Goal: Information Seeking & Learning: Learn about a topic

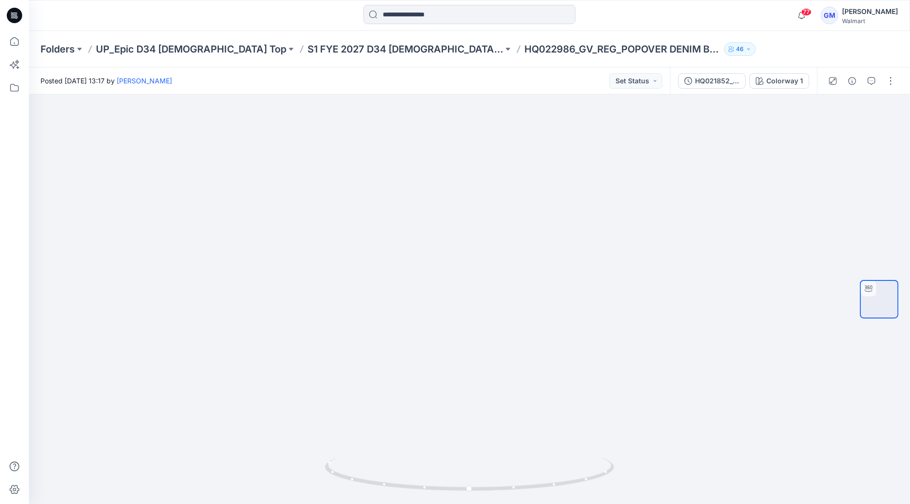
click at [444, 18] on input at bounding box center [469, 14] width 212 height 19
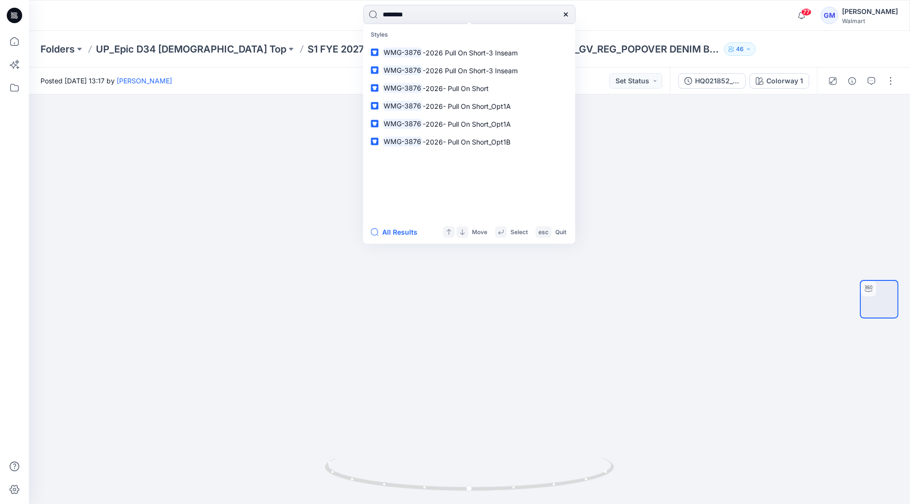
type input "********"
click at [653, 14] on div "******** Styles WMG-3876 -2026 Pull On Short-3 Inseam WMG-3876 -2026 Pull On Sh…" at bounding box center [469, 15] width 441 height 21
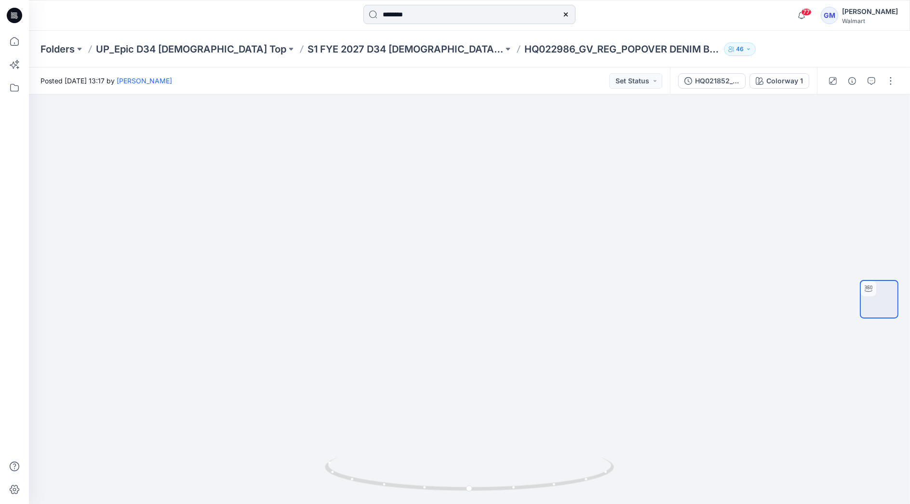
click at [498, 11] on input "********" at bounding box center [469, 14] width 212 height 19
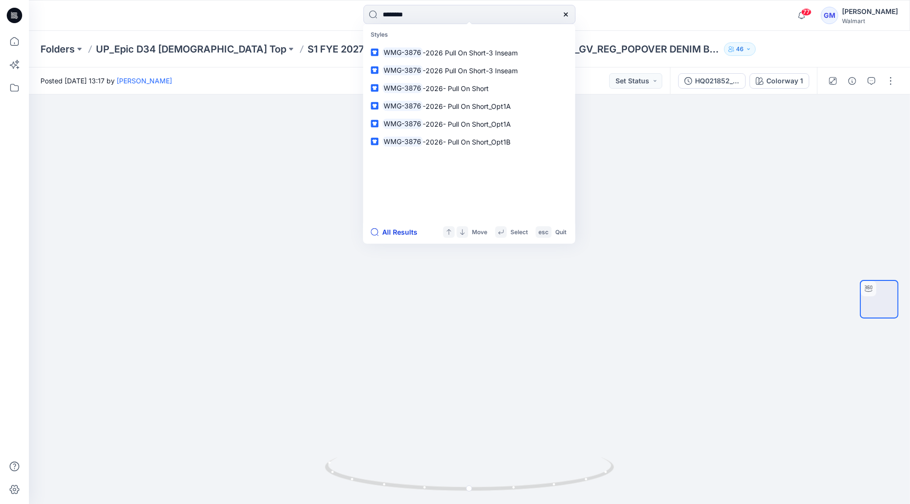
click at [399, 234] on button "All Results" at bounding box center [397, 233] width 53 height 12
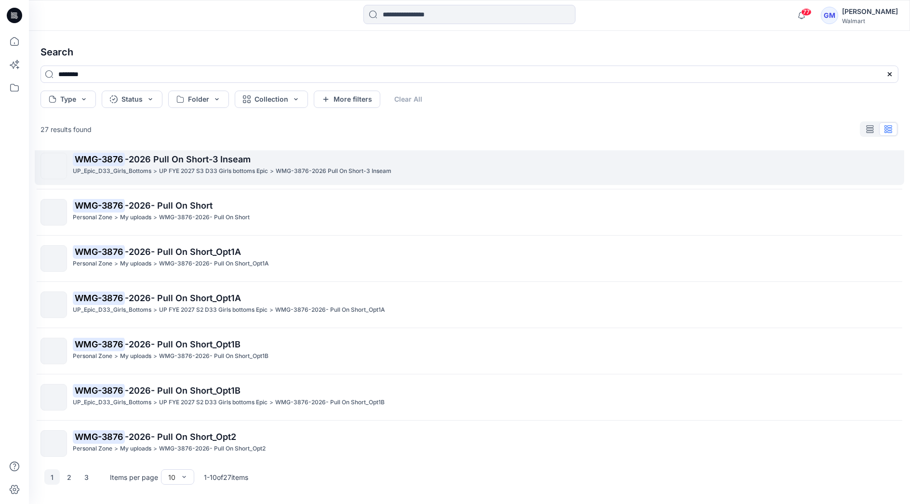
scroll to position [154, 0]
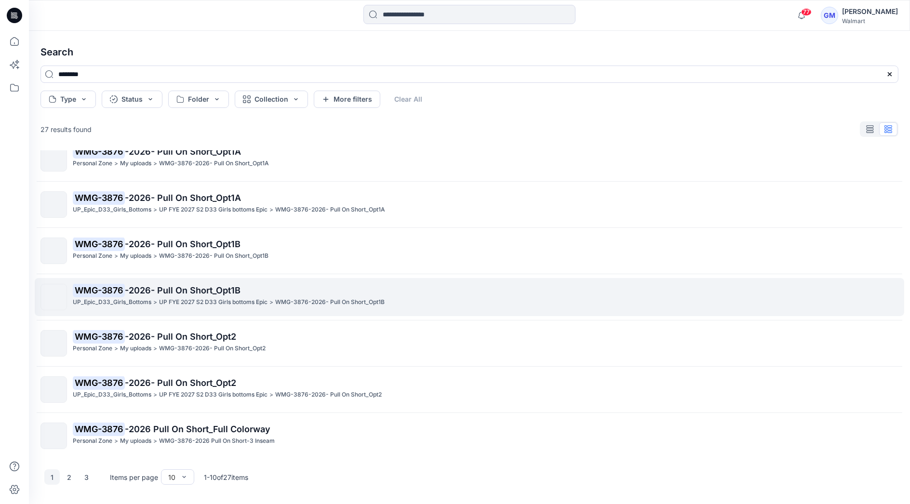
click at [201, 296] on p "WMG-3876 -2026- Pull On Short_Opt1B" at bounding box center [485, 290] width 825 height 13
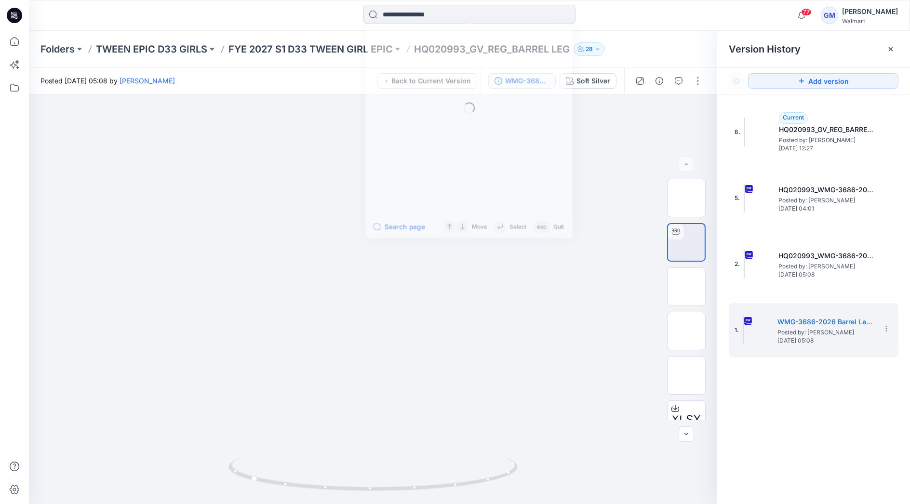
click at [406, 10] on input at bounding box center [469, 14] width 212 height 19
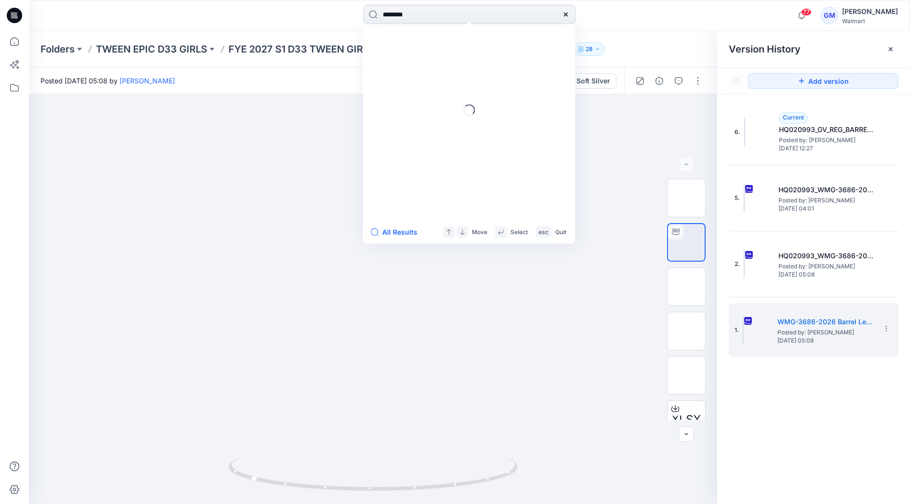
type input "********"
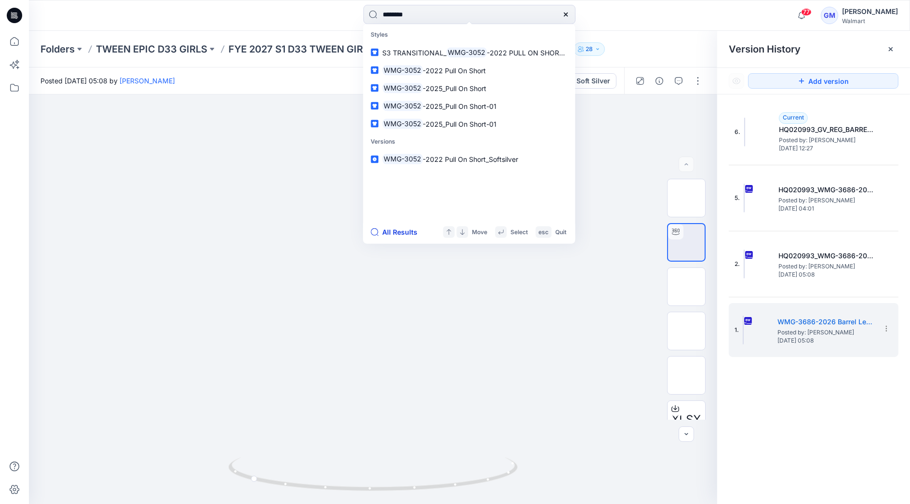
click at [396, 228] on button "All Results" at bounding box center [397, 233] width 53 height 12
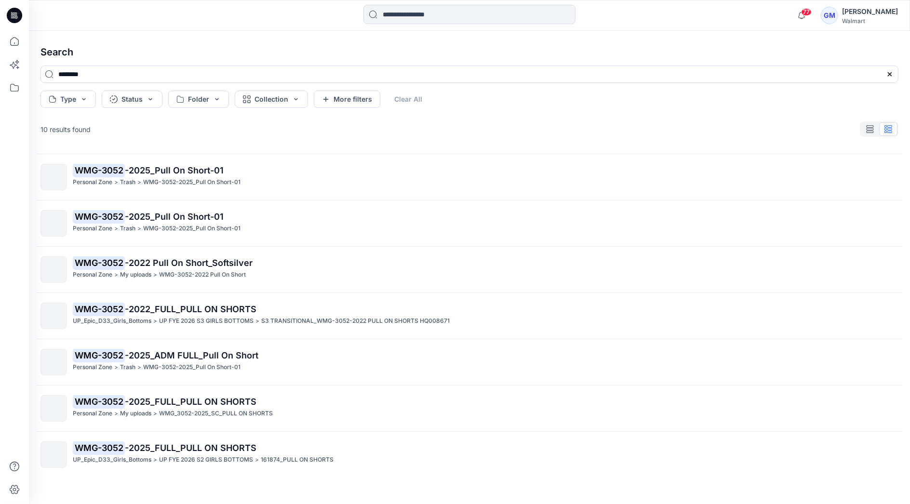
scroll to position [138, 0]
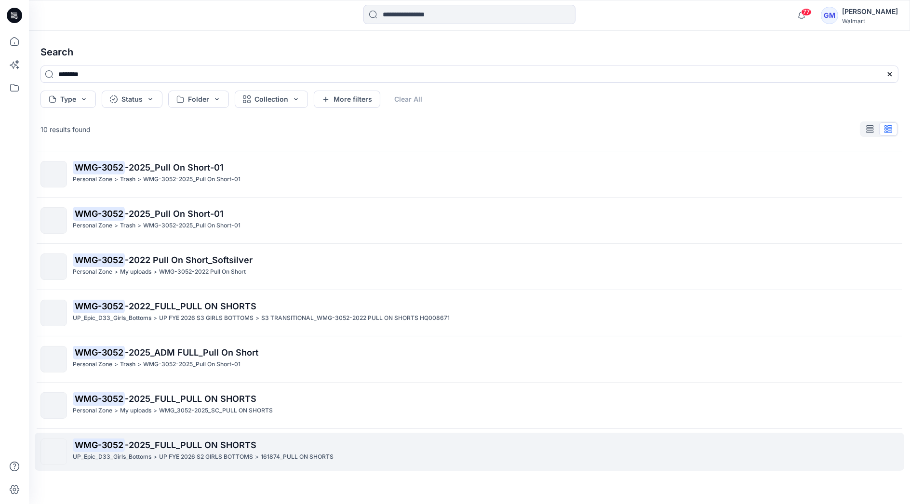
click at [209, 452] on p "UP FYE 2026 S2 GIRLS BOTTOMS" at bounding box center [206, 457] width 94 height 10
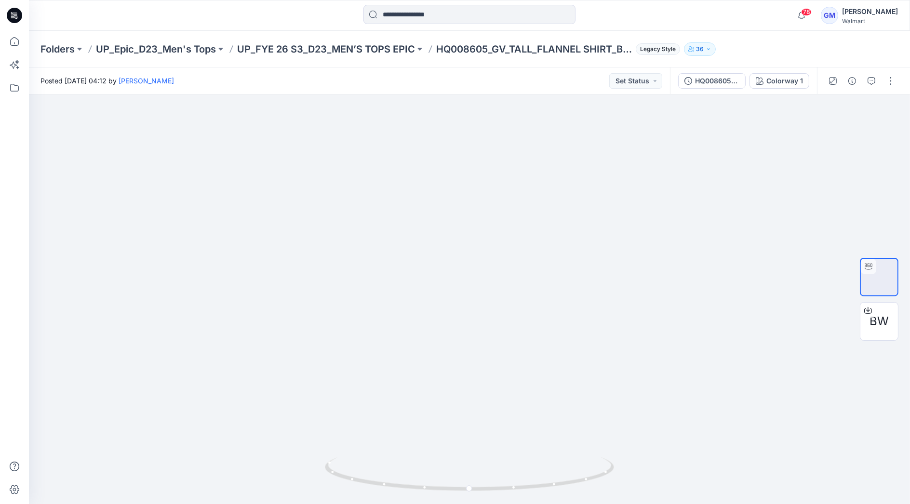
click at [439, 15] on input at bounding box center [469, 14] width 212 height 19
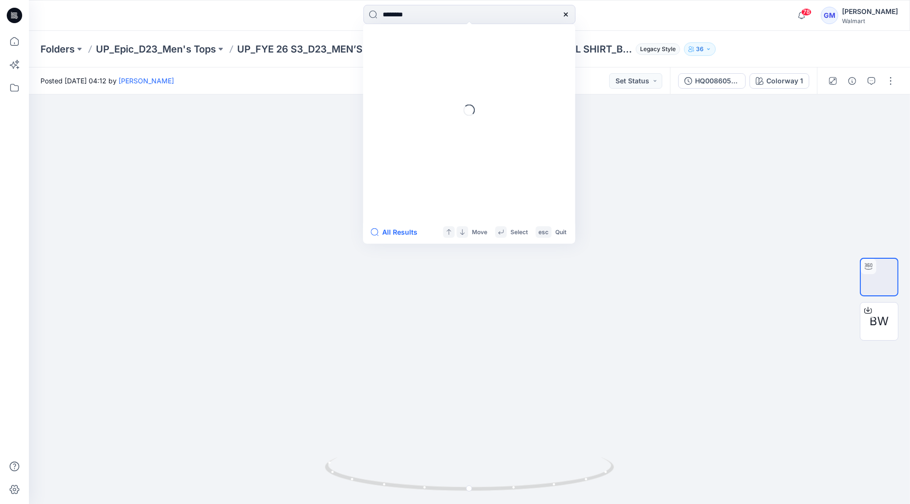
type input "********"
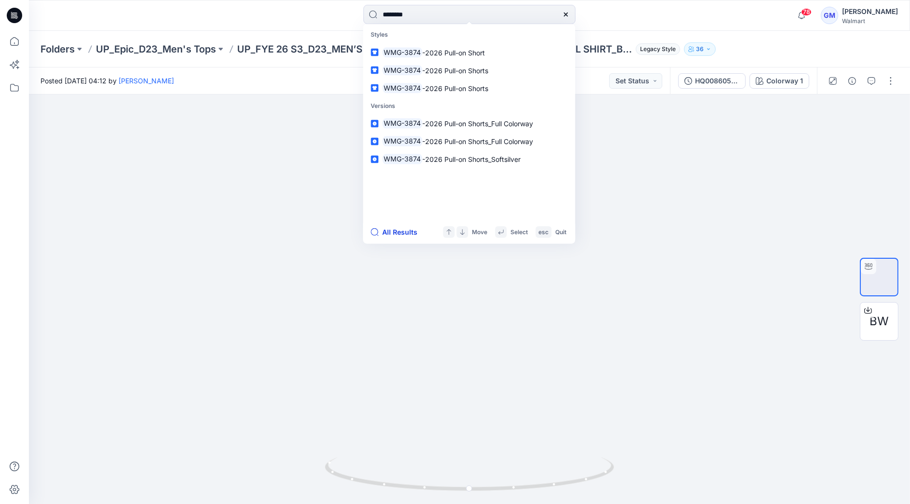
click at [404, 227] on button "All Results" at bounding box center [397, 233] width 53 height 12
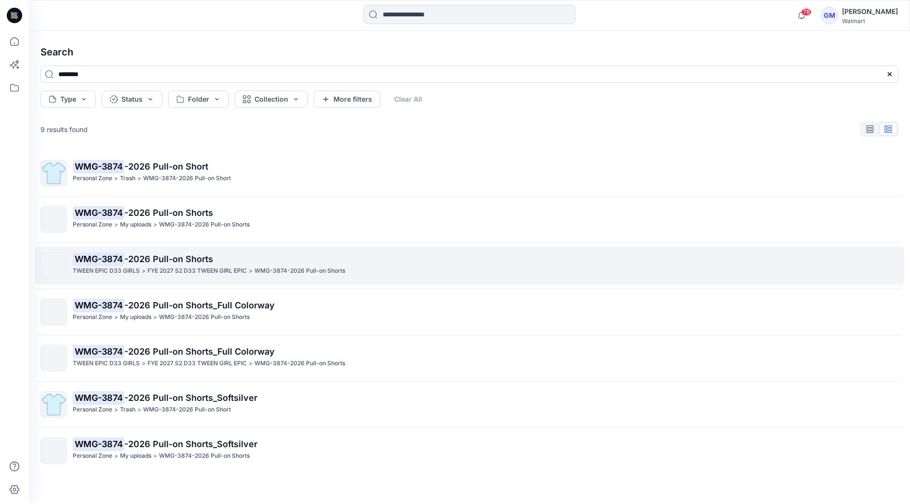
click at [227, 266] on p "WMG-3874 -2026 Pull-on Shorts" at bounding box center [485, 259] width 825 height 13
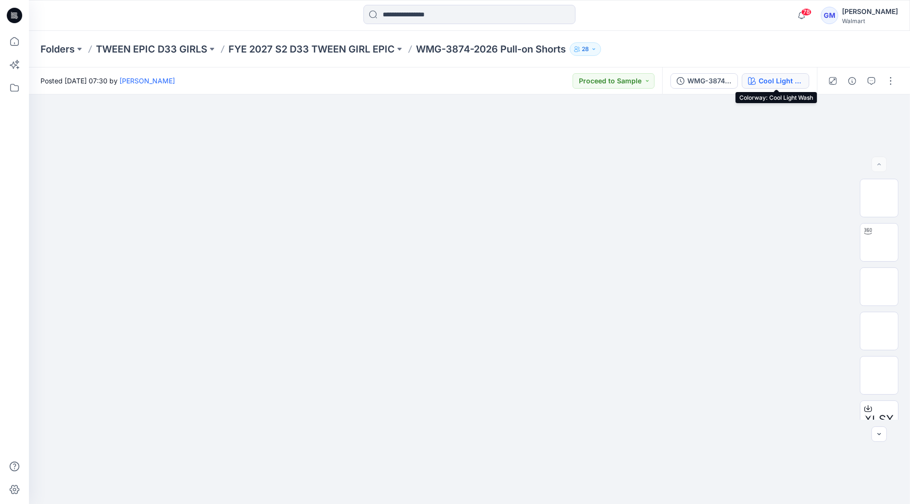
click at [782, 80] on div "Cool Light Wash" at bounding box center [781, 81] width 44 height 11
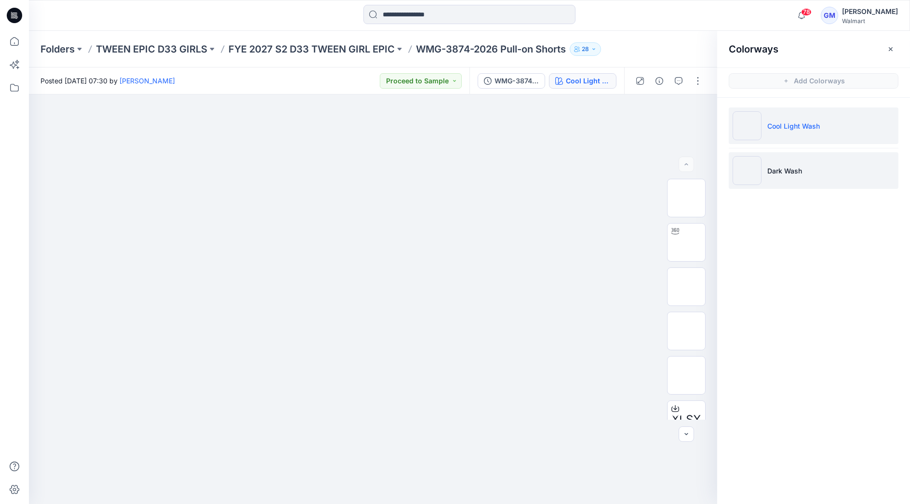
click at [779, 171] on p "Dark Wash" at bounding box center [784, 171] width 35 height 10
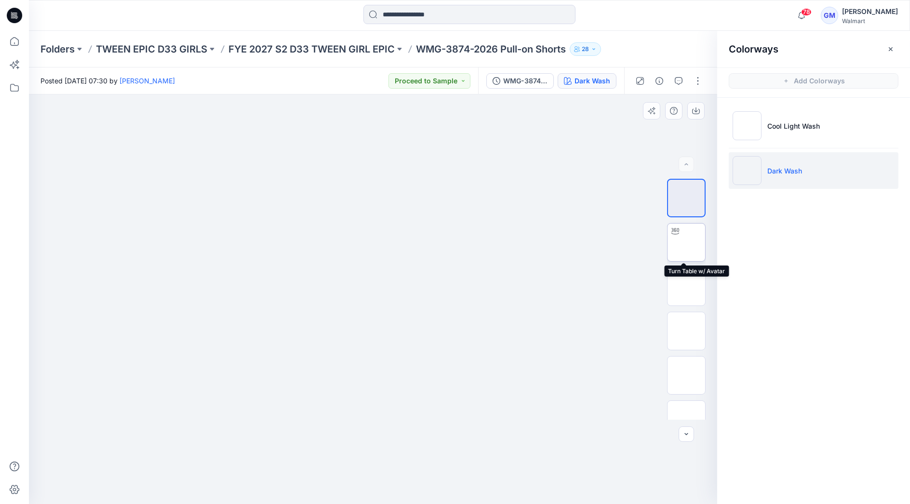
click at [686, 242] on img at bounding box center [686, 242] width 0 height 0
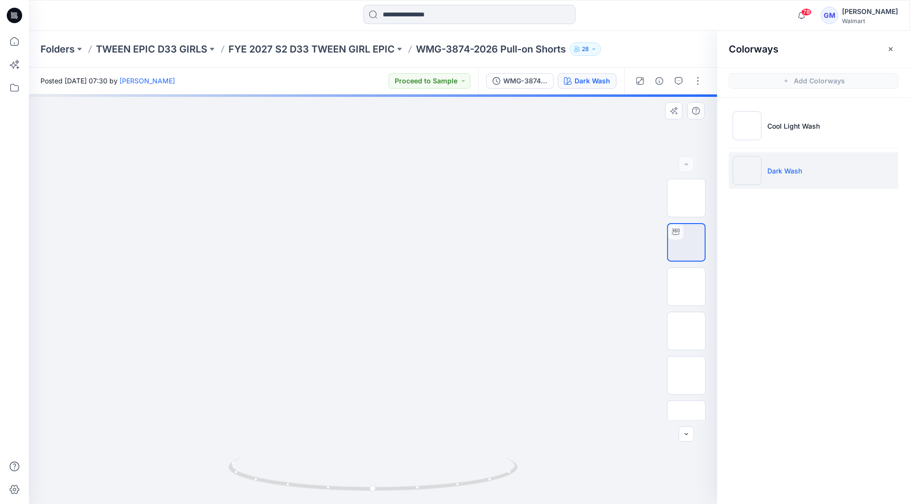
drag, startPoint x: 378, startPoint y: 415, endPoint x: 392, endPoint y: 231, distance: 184.2
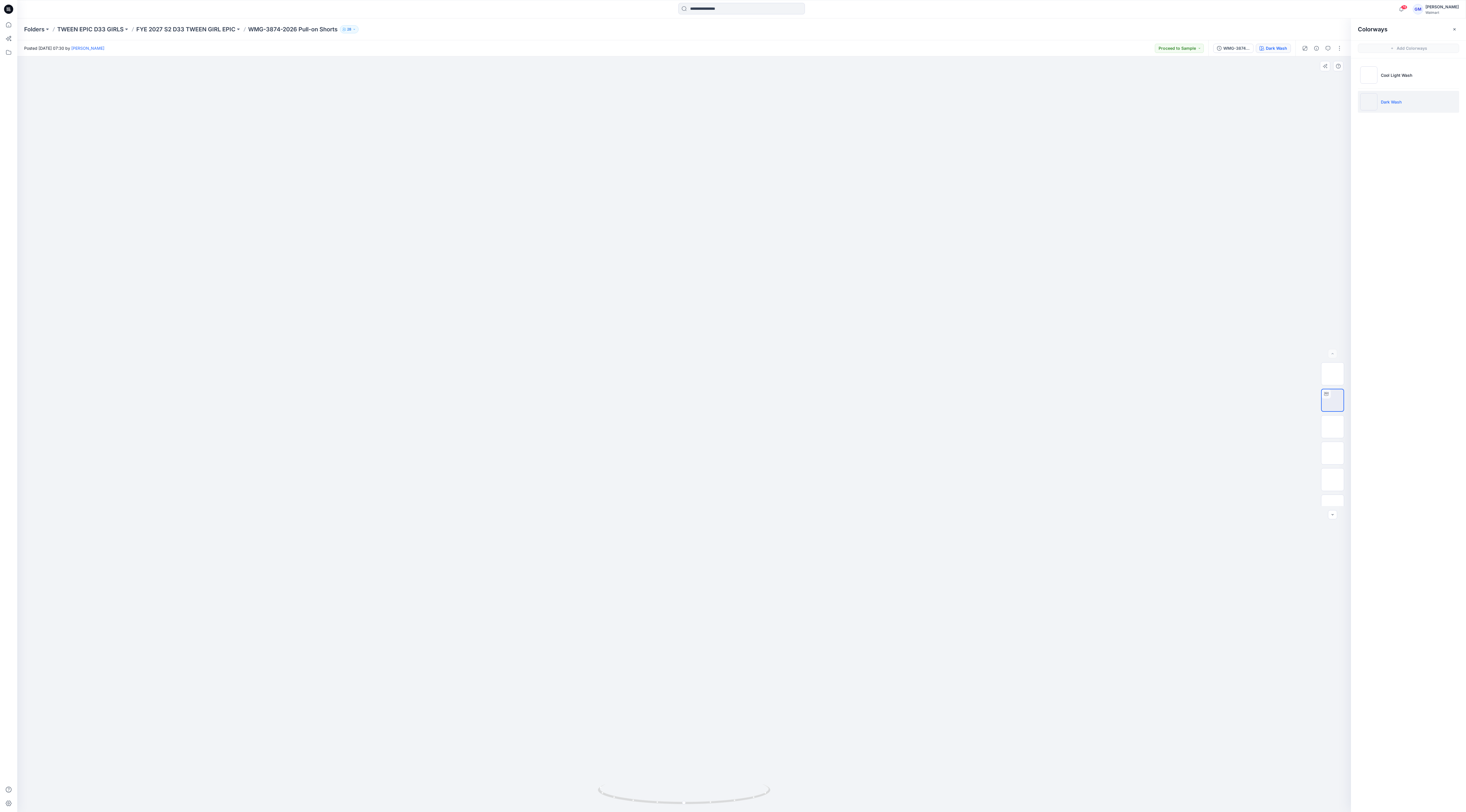
drag, startPoint x: 804, startPoint y: 477, endPoint x: 792, endPoint y: 371, distance: 106.7
drag, startPoint x: 734, startPoint y: 799, endPoint x: 798, endPoint y: 792, distance: 64.4
click at [543, 301] on div at bounding box center [684, 434] width 1334 height 756
drag, startPoint x: 693, startPoint y: 805, endPoint x: 730, endPoint y: 794, distance: 38.6
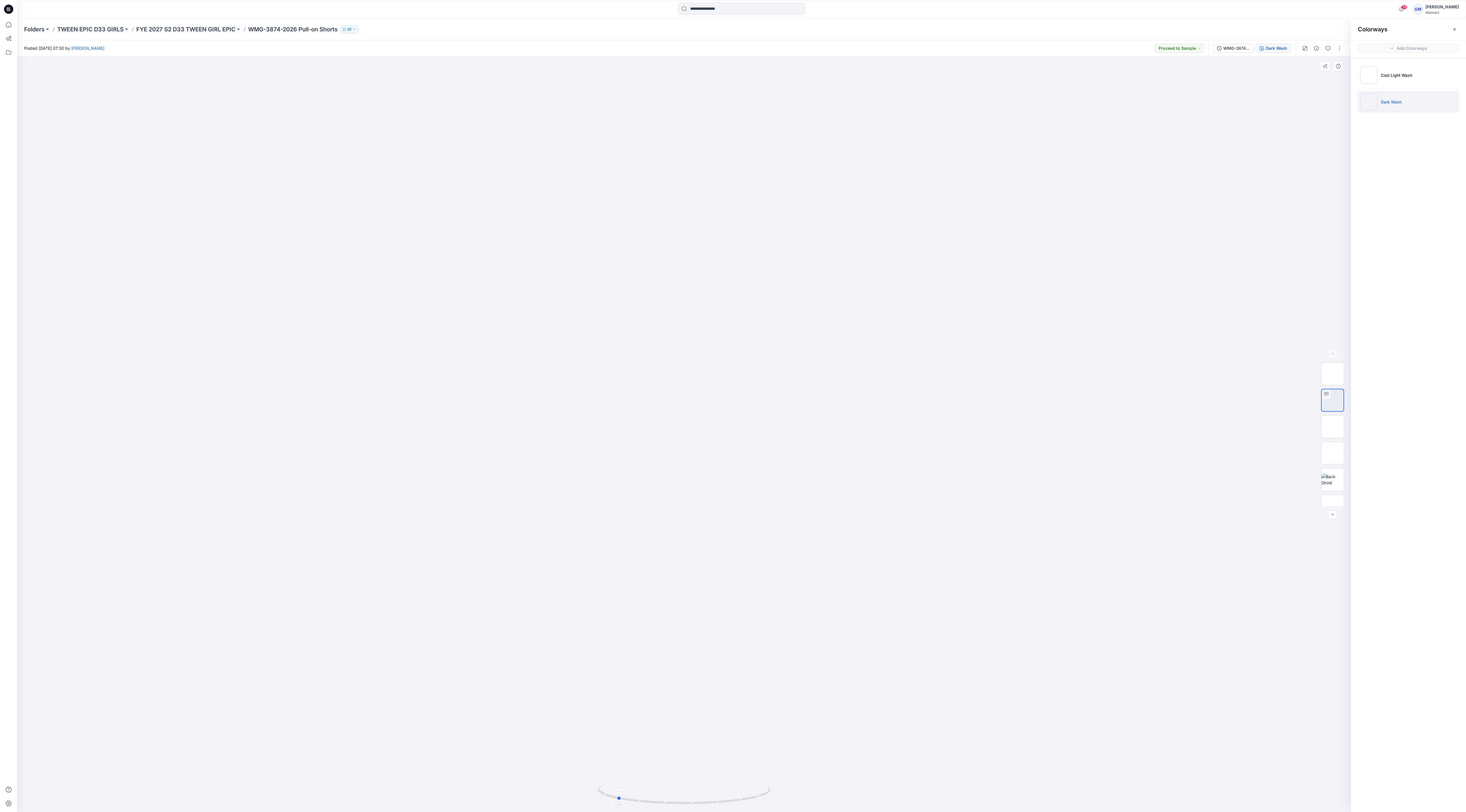
click at [543, 301] on div at bounding box center [684, 798] width 172 height 29
drag, startPoint x: 742, startPoint y: 805, endPoint x: 729, endPoint y: 810, distance: 13.9
click at [543, 301] on div at bounding box center [684, 798] width 172 height 29
click at [543, 72] on p "Cool Light Wash" at bounding box center [1397, 75] width 32 height 6
click at [543, 301] on img at bounding box center [1333, 400] width 0 height 0
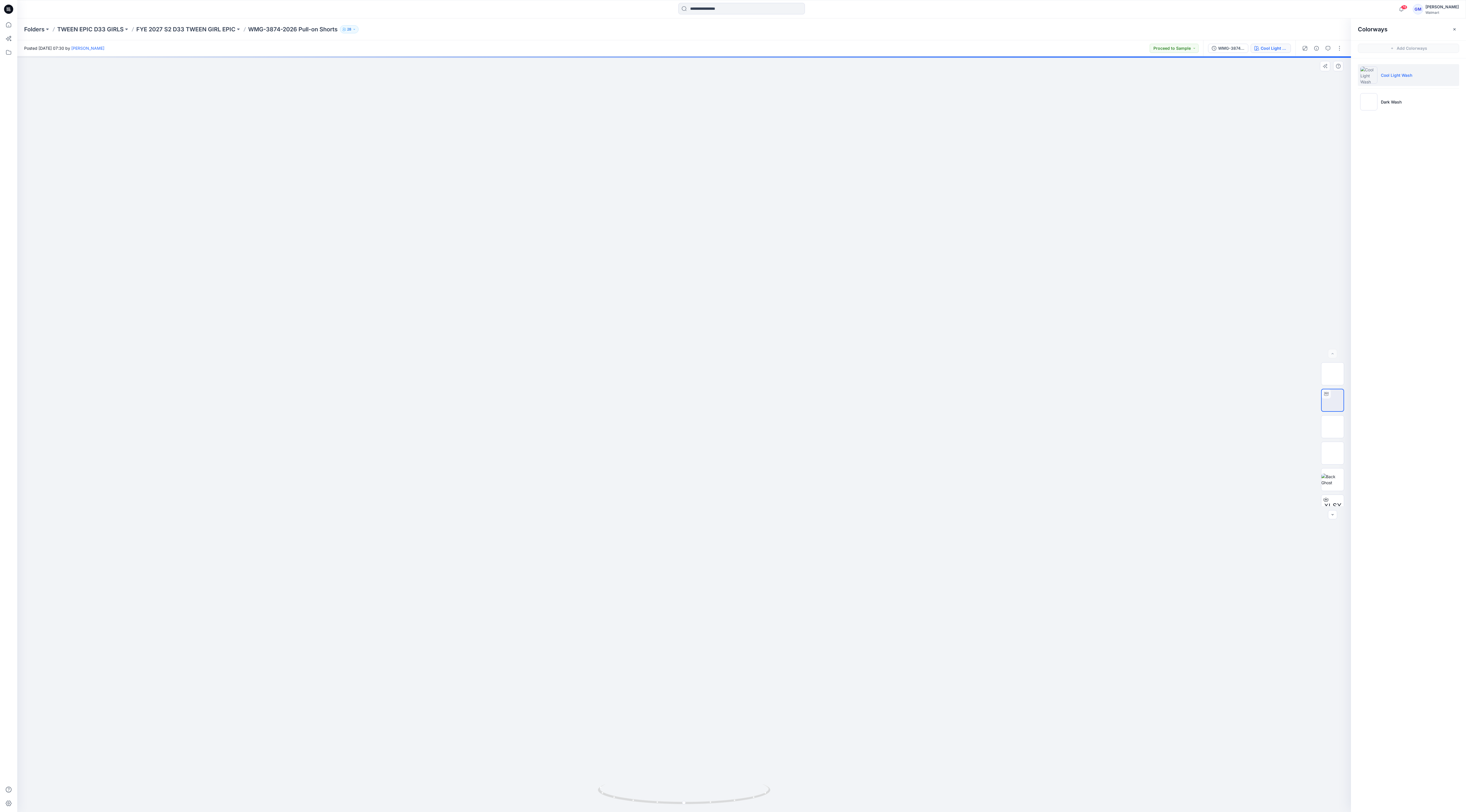
drag, startPoint x: 700, startPoint y: 720, endPoint x: 655, endPoint y: 235, distance: 487.1
drag, startPoint x: 689, startPoint y: 808, endPoint x: 747, endPoint y: 805, distance: 58.1
click at [543, 301] on div at bounding box center [684, 798] width 172 height 29
drag, startPoint x: 706, startPoint y: 807, endPoint x: 750, endPoint y: 799, distance: 44.7
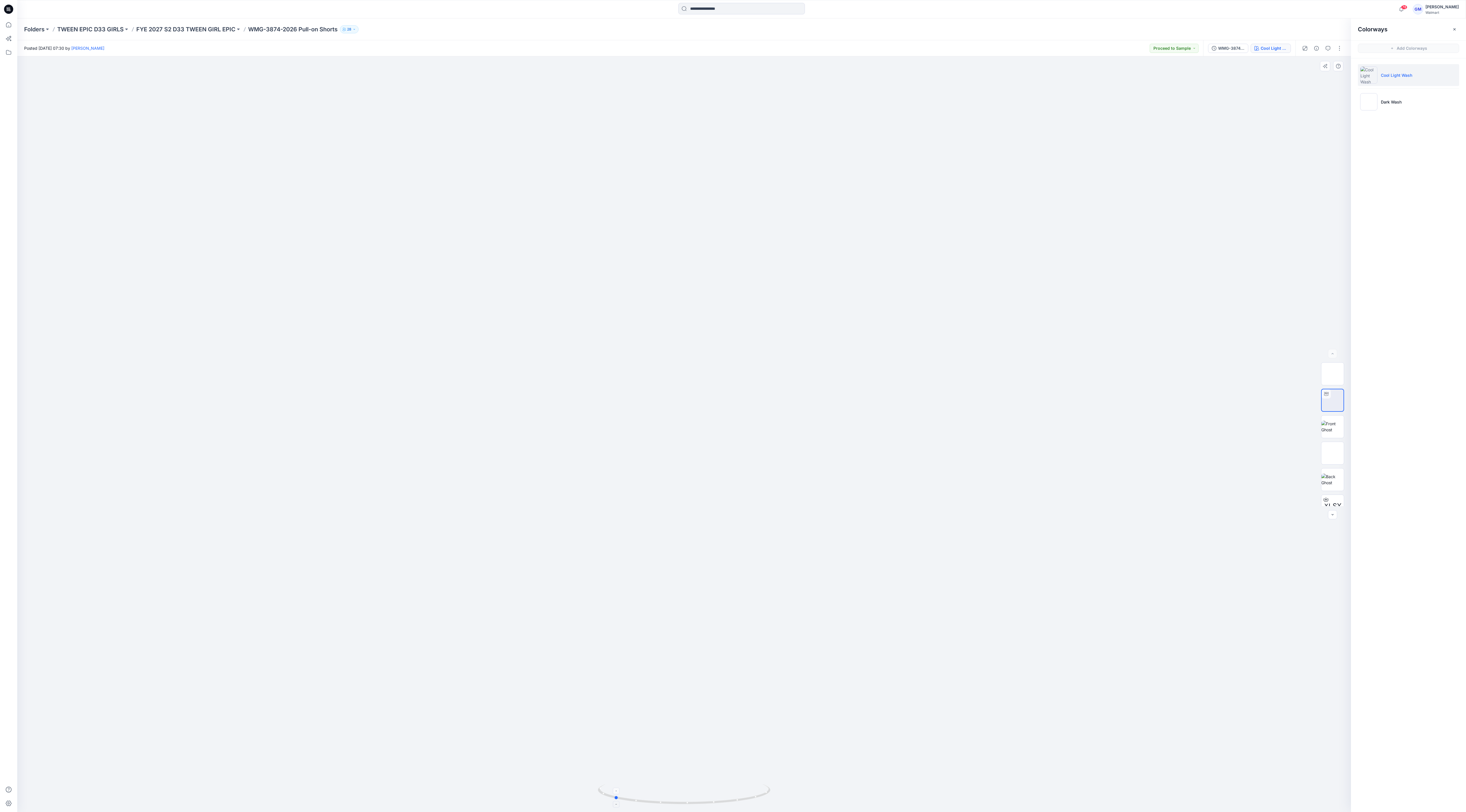
click at [543, 301] on div at bounding box center [684, 798] width 172 height 29
